Goal: Find specific page/section: Find specific page/section

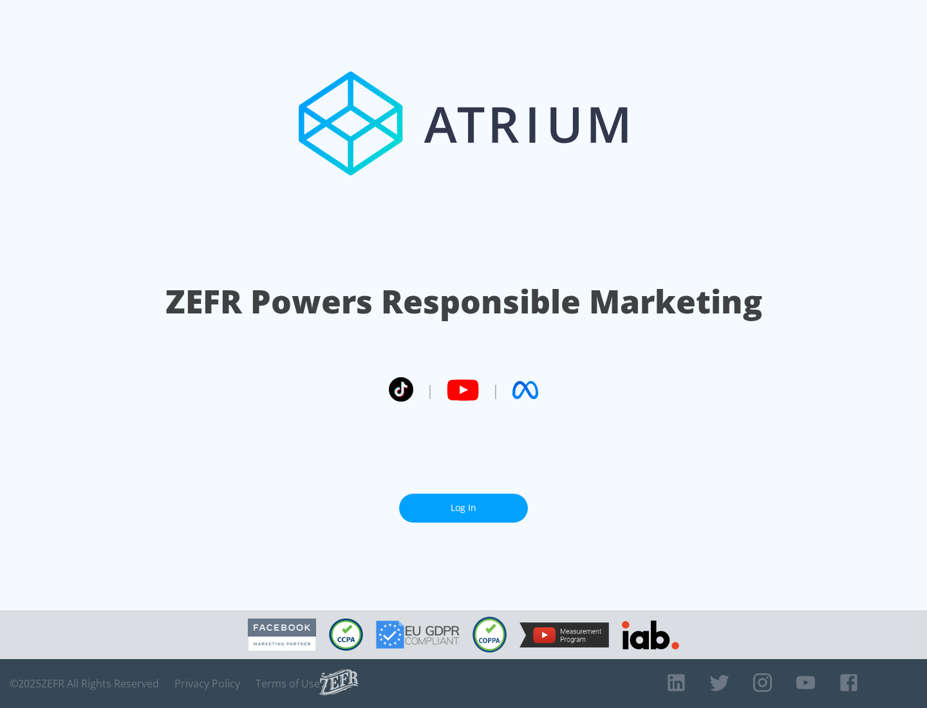
click at [463, 503] on link "Log In" at bounding box center [463, 507] width 129 height 29
